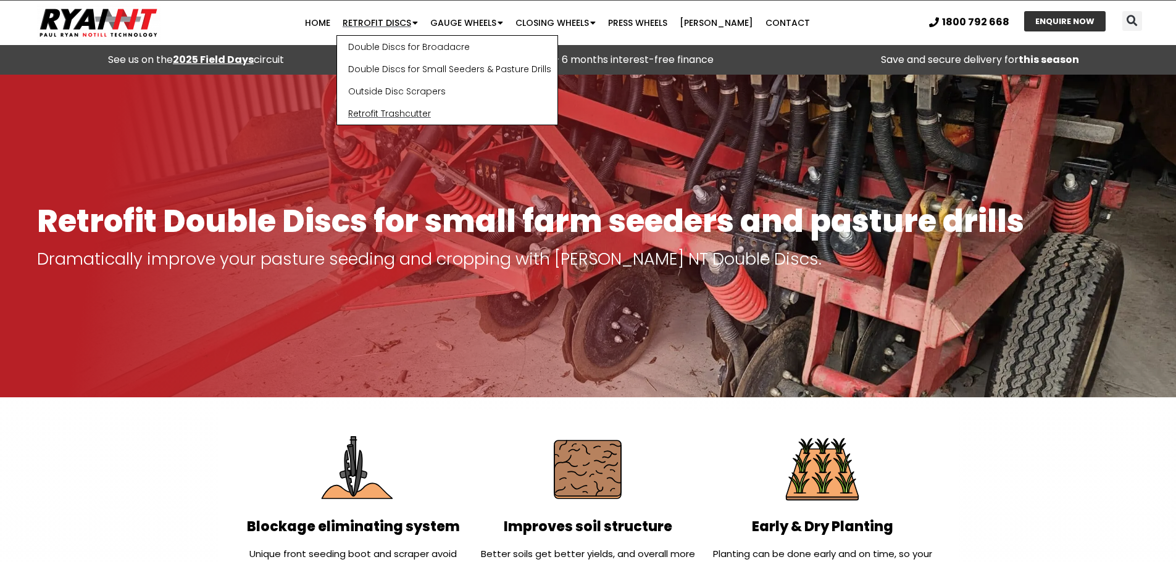
click at [423, 115] on link "Retrofit Trashcutter" at bounding box center [447, 113] width 220 height 22
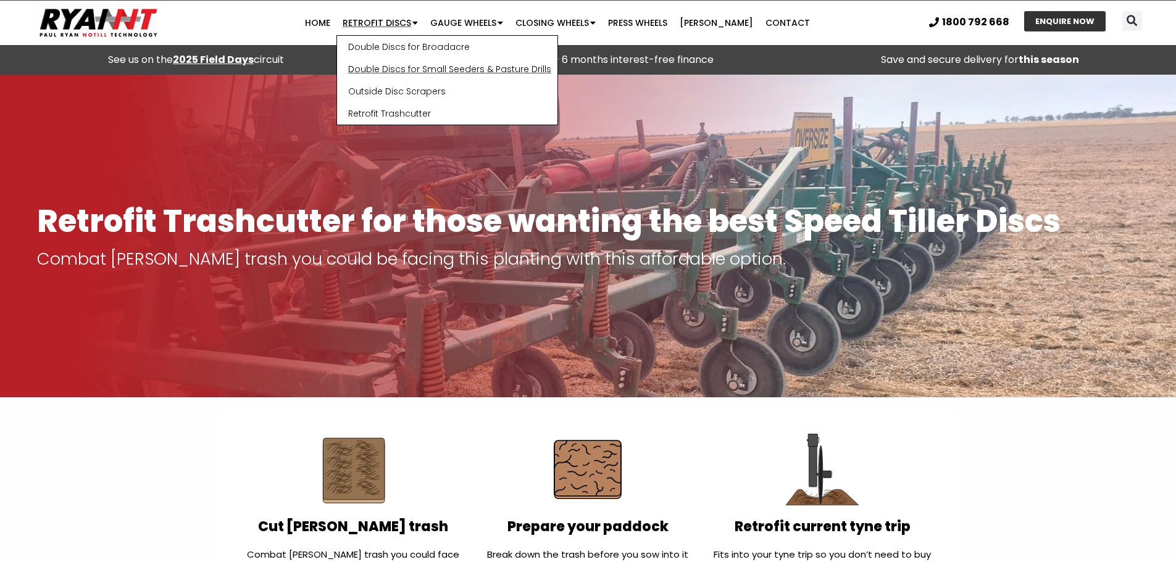
click at [412, 70] on link "Double Discs for Small Seeders & Pasture Drills" at bounding box center [447, 69] width 220 height 22
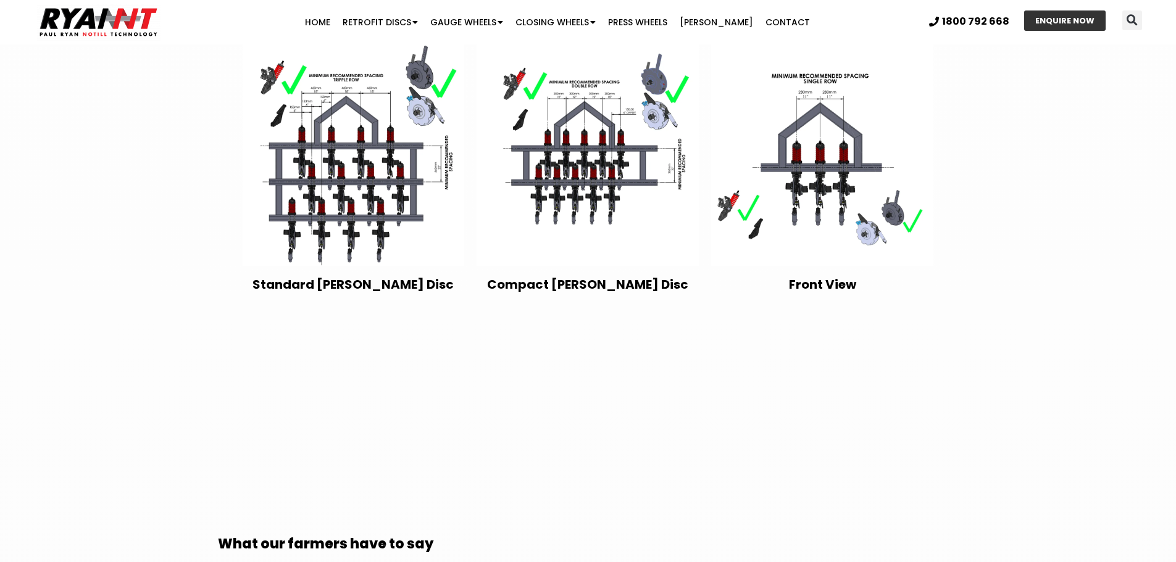
scroll to position [2037, 0]
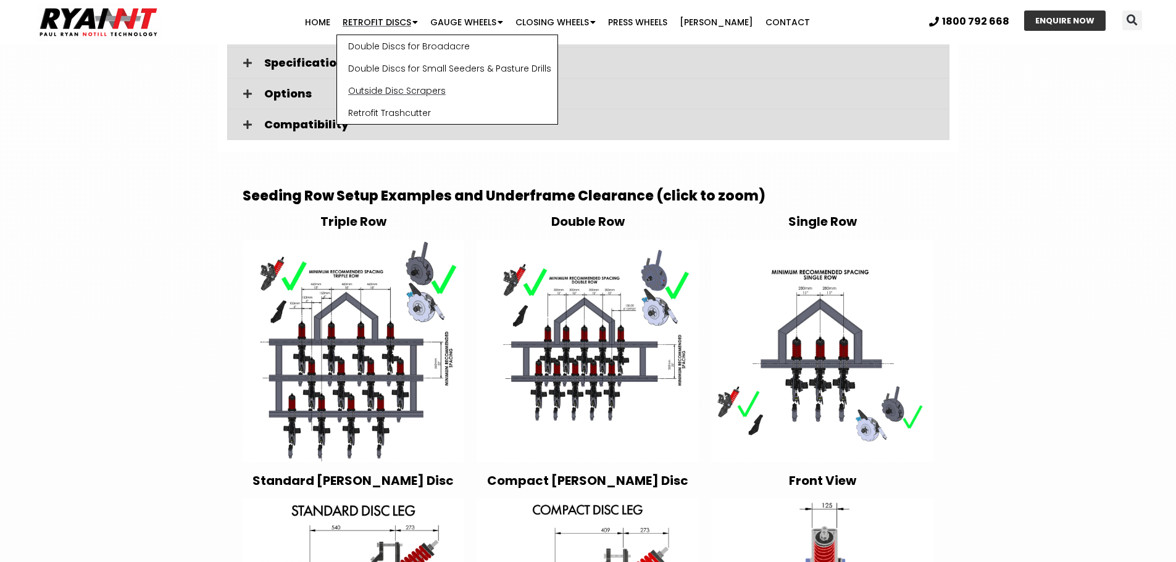
click at [396, 93] on link "Outside Disc Scrapers" at bounding box center [447, 91] width 220 height 22
